Goal: Share content: Share content

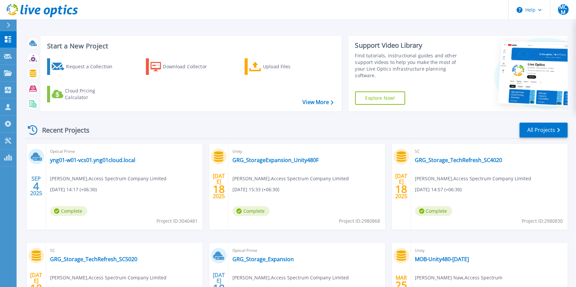
click at [10, 20] on div at bounding box center [11, 25] width 11 height 11
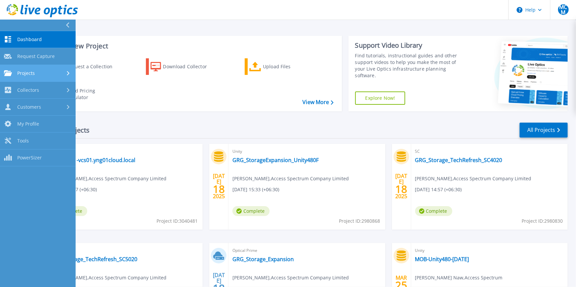
click at [31, 73] on span "Projects" at bounding box center [26, 73] width 18 height 6
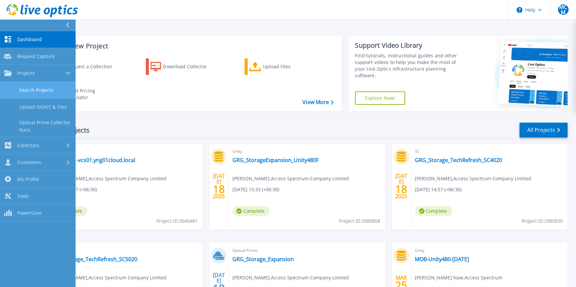
click at [45, 95] on link "Search Projects" at bounding box center [38, 90] width 76 height 17
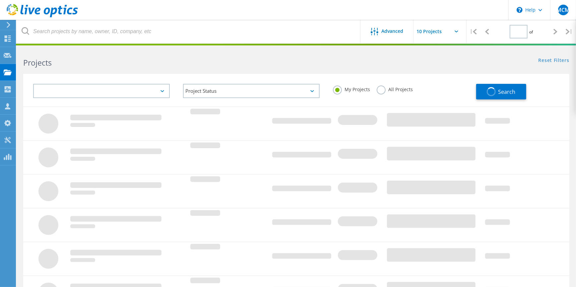
type input "1"
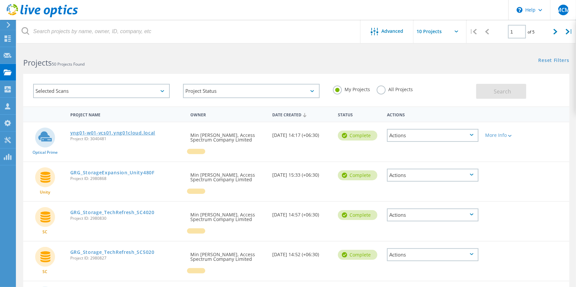
click at [117, 131] on link "yng01-w01-vcs01.yng01cloud.local" at bounding box center [112, 133] width 85 height 5
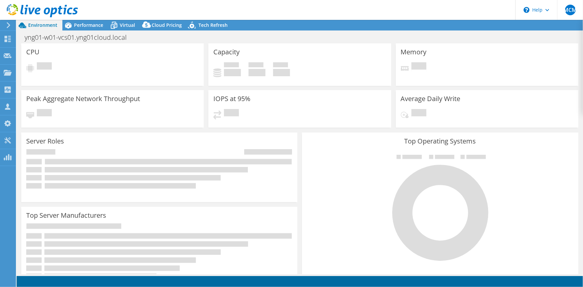
select select "USD"
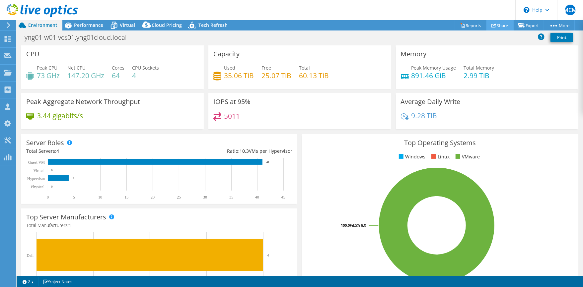
click at [499, 25] on link "Share" at bounding box center [499, 25] width 27 height 10
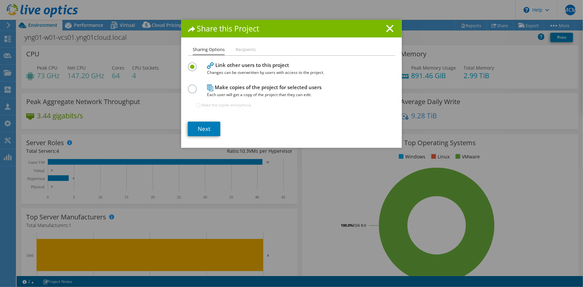
click at [236, 50] on li "Recipients" at bounding box center [246, 50] width 20 height 8
click at [210, 130] on link "Next" at bounding box center [204, 129] width 33 height 15
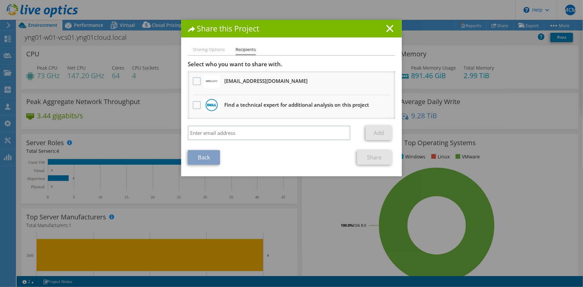
click at [204, 155] on link "Back" at bounding box center [204, 157] width 32 height 15
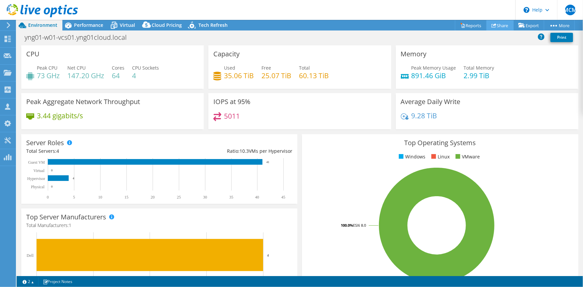
click at [498, 24] on link "Share" at bounding box center [499, 25] width 27 height 10
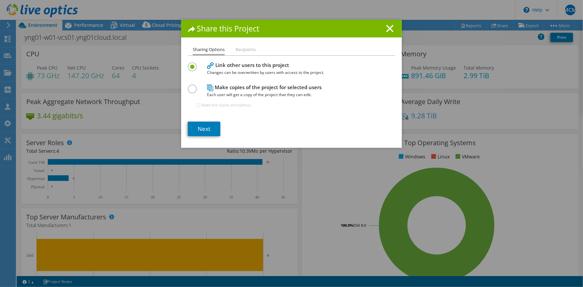
click at [229, 92] on span "Each user will get a copy of the project that they can edit." at bounding box center [290, 94] width 166 height 7
click at [231, 88] on h4 "Make copies of the project for selected users Each user will get a copy of the …" at bounding box center [290, 91] width 166 height 15
click at [188, 86] on label at bounding box center [194, 86] width 12 height 2
click at [0, 0] on input "radio" at bounding box center [0, 0] width 0 height 0
click at [387, 31] on icon at bounding box center [389, 28] width 7 height 7
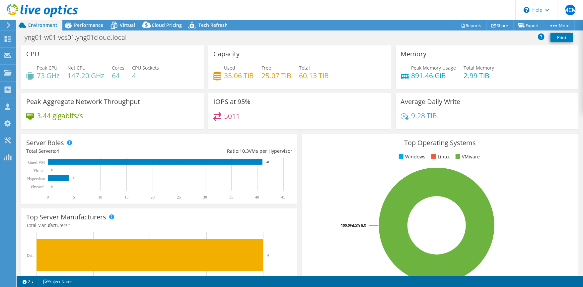
drag, startPoint x: 8, startPoint y: 0, endPoint x: 159, endPoint y: 7, distance: 151.1
click at [159, 7] on header "MCM Channel Partner Min Chan myae mcm@accessspectrum.net Access Spectrum Compan…" at bounding box center [291, 10] width 583 height 20
click at [25, 10] on icon at bounding box center [42, 11] width 71 height 14
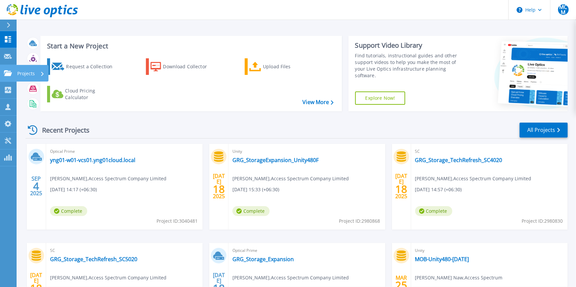
click at [9, 71] on icon at bounding box center [8, 73] width 8 height 6
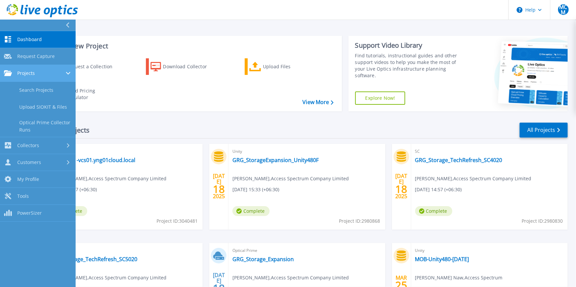
click at [29, 74] on span "Projects" at bounding box center [26, 73] width 18 height 6
click at [40, 72] on div "Projects" at bounding box center [38, 73] width 68 height 6
click at [36, 37] on span "Dashboard" at bounding box center [29, 39] width 25 height 6
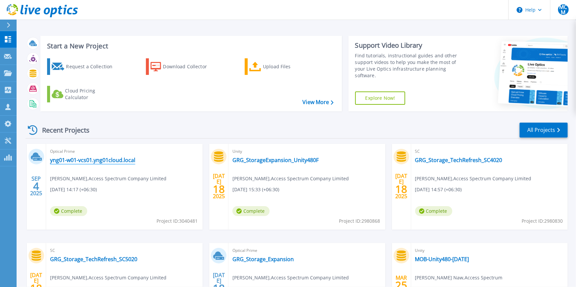
click at [85, 157] on link "yng01-w01-vcs01.yng01cloud.local" at bounding box center [92, 160] width 85 height 7
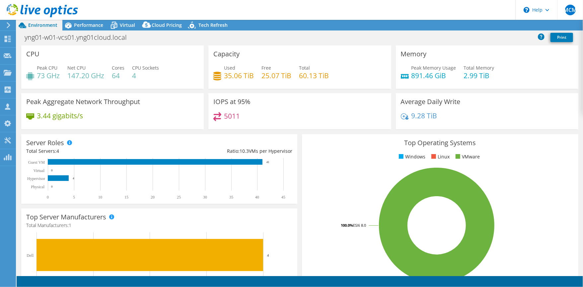
select select "USD"
